Goal: Information Seeking & Learning: Find specific fact

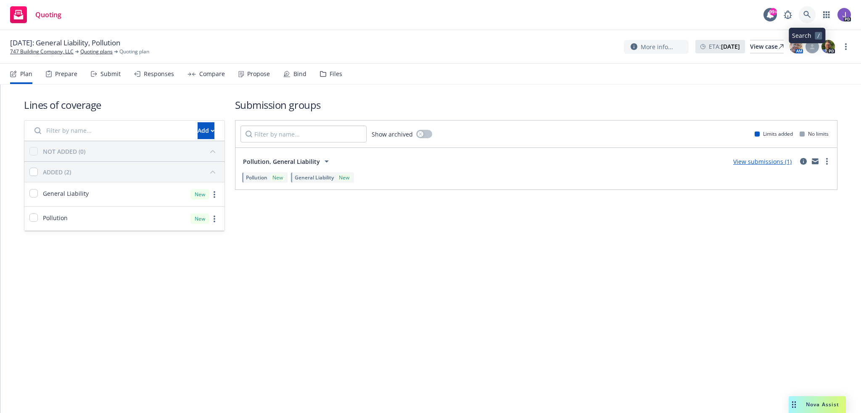
click at [805, 15] on icon at bounding box center [807, 15] width 8 height 8
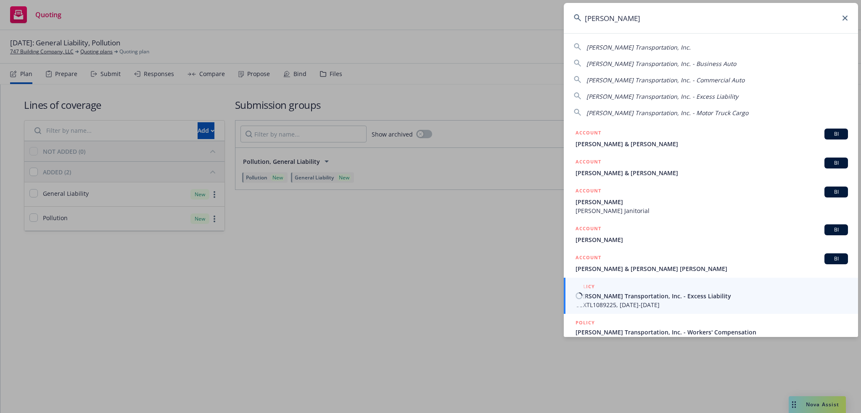
type input "salazar"
click at [605, 305] on span "USXTL1089225, 09/08/2025-09/08/2026" at bounding box center [712, 305] width 272 height 9
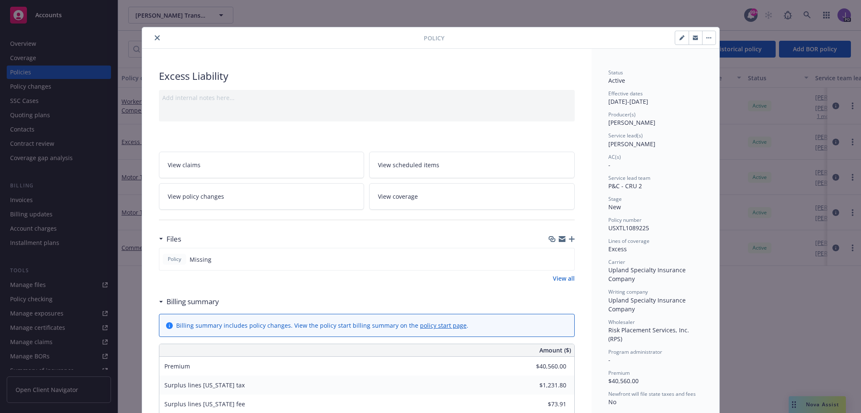
click at [155, 36] on icon "close" at bounding box center [157, 37] width 5 height 5
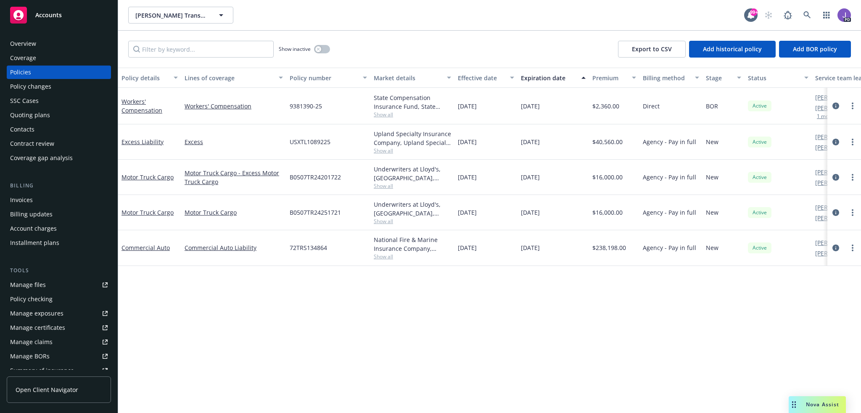
click at [392, 39] on div "Show inactive Export to CSV Add historical policy Add BOR policy" at bounding box center [489, 49] width 743 height 37
click at [390, 45] on div "Show inactive Export to CSV Add historical policy Add BOR policy" at bounding box center [489, 49] width 743 height 37
click at [836, 247] on icon "circleInformation" at bounding box center [835, 248] width 7 height 7
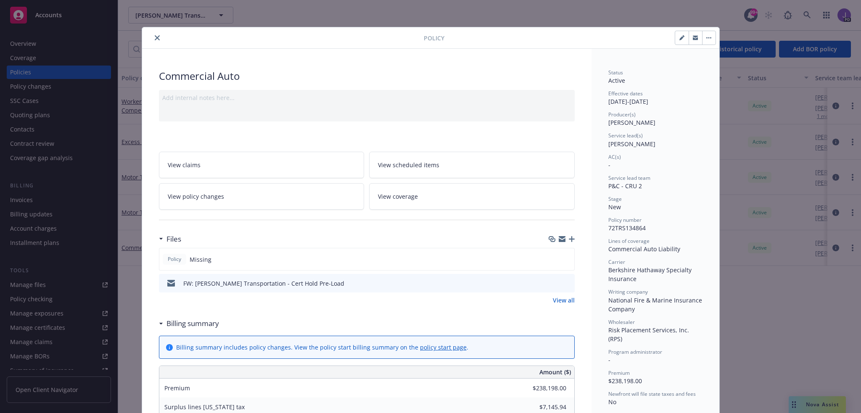
click at [156, 37] on icon "close" at bounding box center [157, 37] width 5 height 5
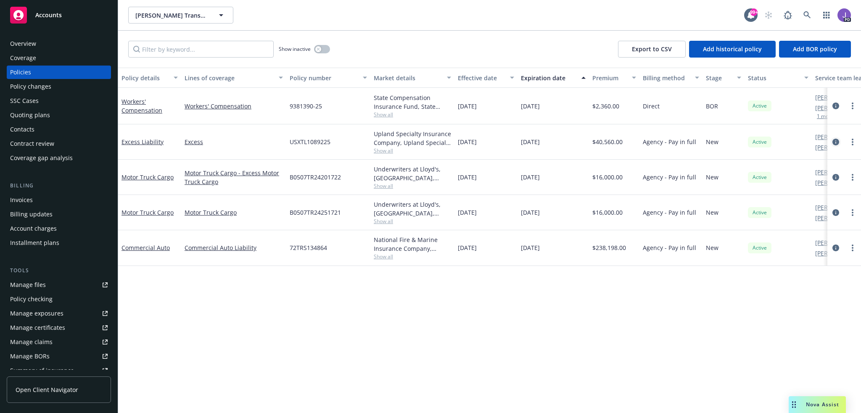
click at [833, 139] on icon "circleInformation" at bounding box center [835, 142] width 7 height 7
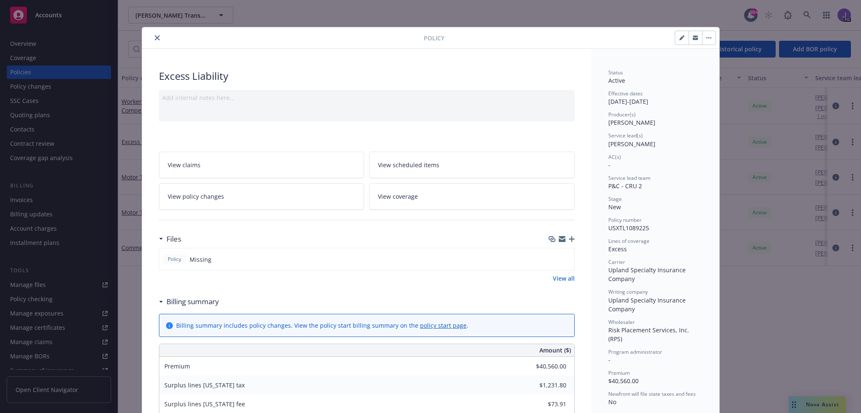
scroll to position [25, 0]
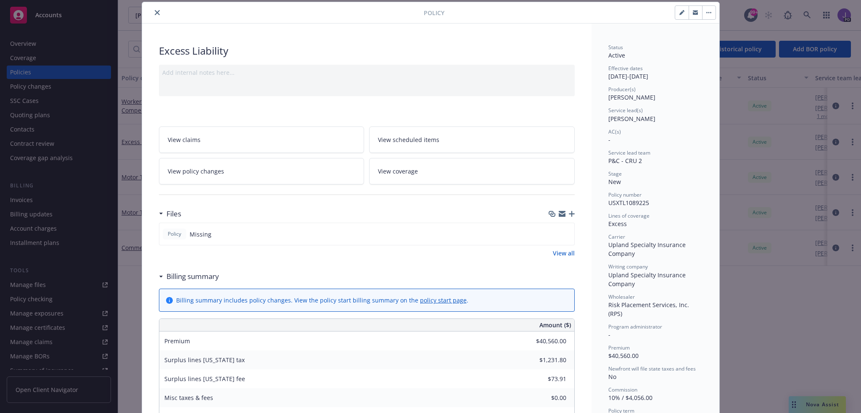
click at [155, 11] on icon "close" at bounding box center [157, 12] width 5 height 5
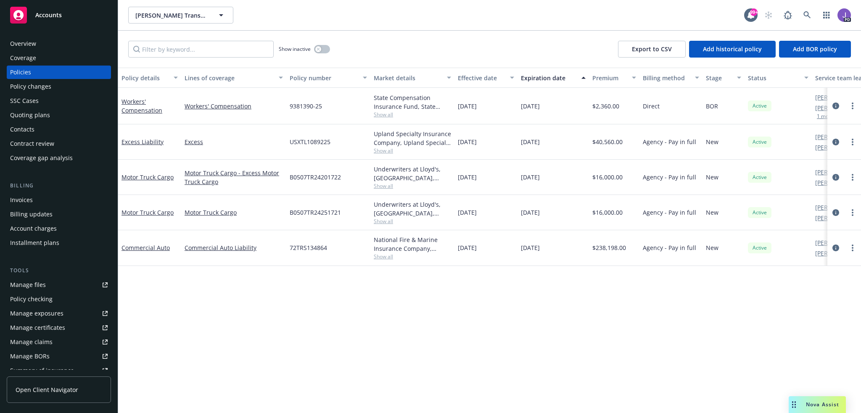
click at [300, 140] on span "USXTL1089225" at bounding box center [310, 141] width 41 height 9
copy span "USXTL1089225"
click at [282, 293] on div "Policy details Lines of coverage Policy number Market details Effective date Ex…" at bounding box center [489, 241] width 743 height 346
click at [304, 246] on span "72TRS134864" at bounding box center [308, 247] width 37 height 9
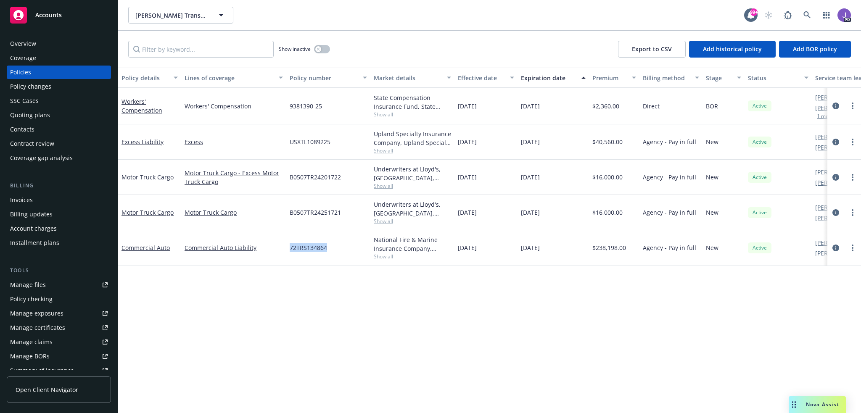
click at [304, 246] on span "72TRS134864" at bounding box center [308, 247] width 37 height 9
copy span "72TRS134864"
click at [313, 141] on span "USXTL1089225" at bounding box center [310, 141] width 41 height 9
copy span "USXTL1089225"
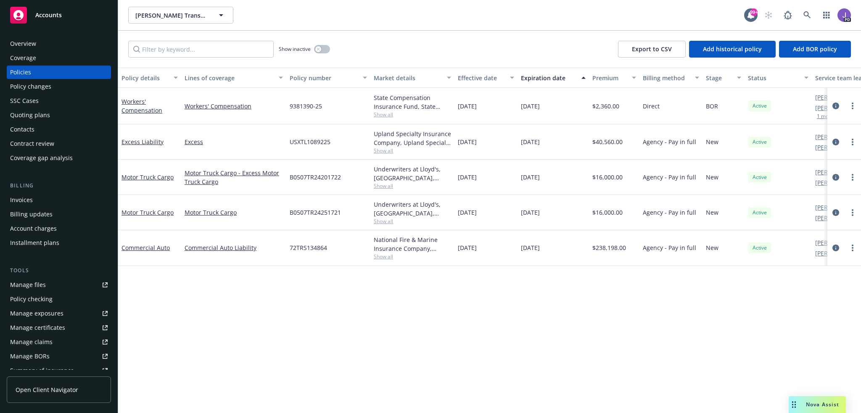
click at [309, 250] on span "72TRS134864" at bounding box center [308, 247] width 37 height 9
copy span "72TRS134864"
click at [320, 136] on div "USXTL1089225" at bounding box center [328, 141] width 84 height 35
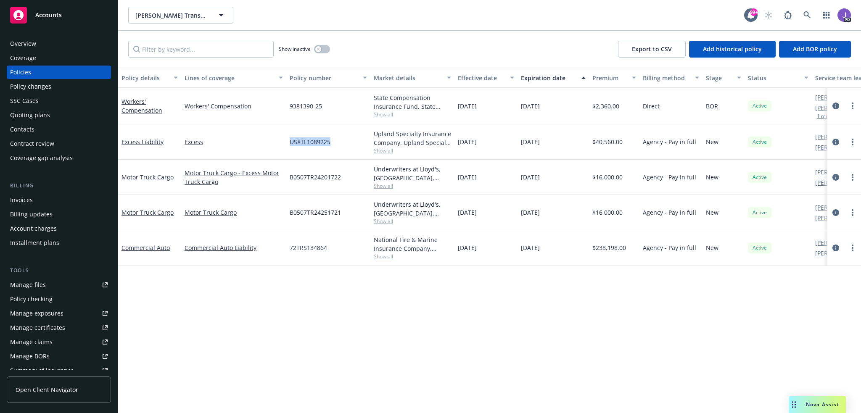
copy span "USXTL1089225"
click at [318, 246] on span "72TRS134864" at bounding box center [308, 247] width 37 height 9
copy span "72TRS134864"
